Goal: Navigation & Orientation: Understand site structure

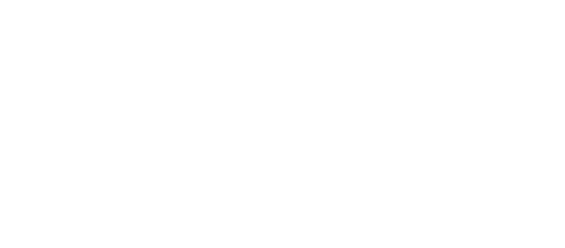
scroll to position [1858, 0]
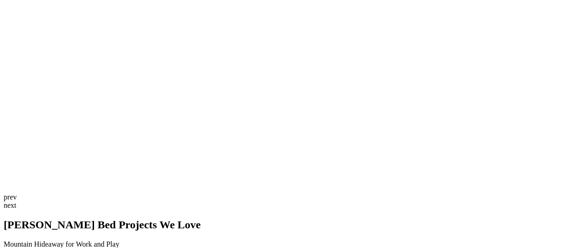
scroll to position [2008, 0]
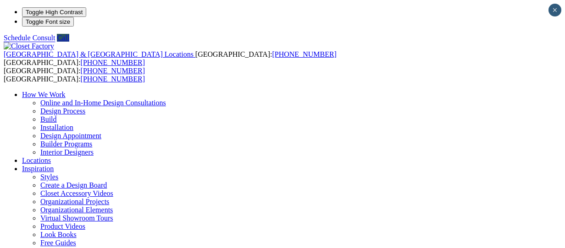
click at [58, 173] on link "Styles" at bounding box center [49, 177] width 18 height 8
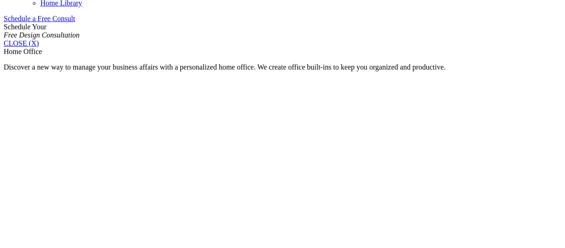
scroll to position [600, 0]
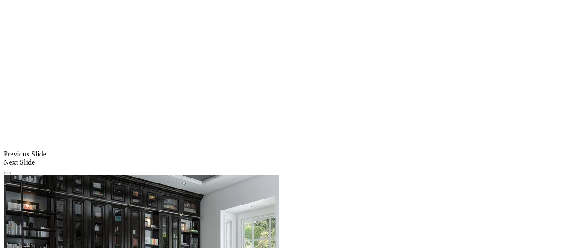
scroll to position [751, 0]
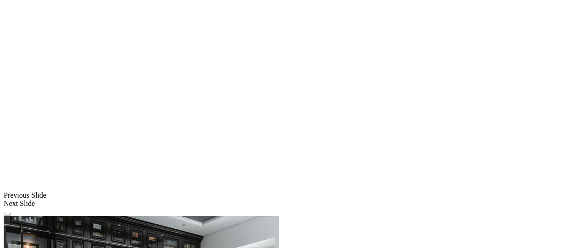
scroll to position [706, 0]
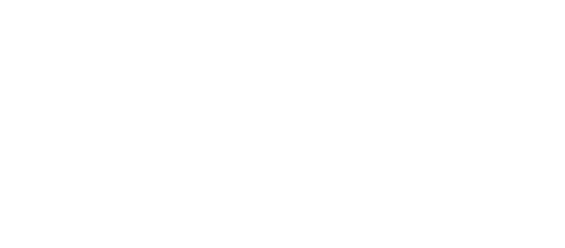
scroll to position [1598, 0]
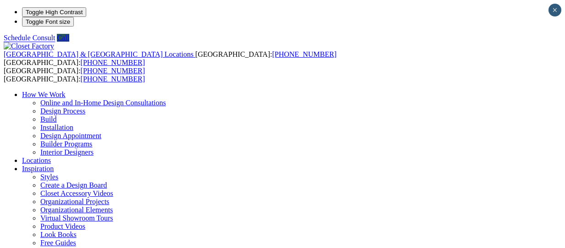
click at [58, 173] on link "Styles" at bounding box center [49, 177] width 18 height 8
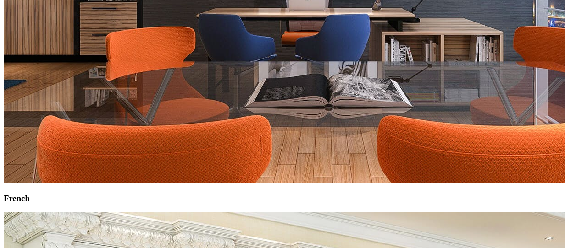
scroll to position [1716, 0]
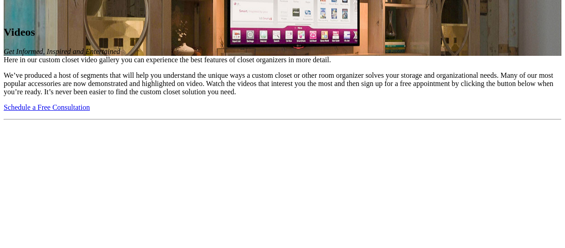
scroll to position [711, 0]
